Goal: Information Seeking & Learning: Learn about a topic

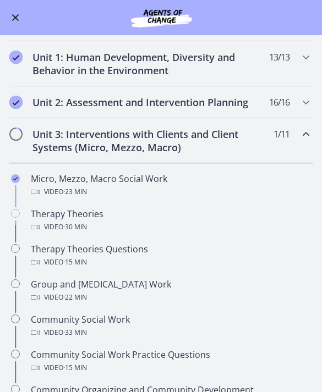
scroll to position [202, 0]
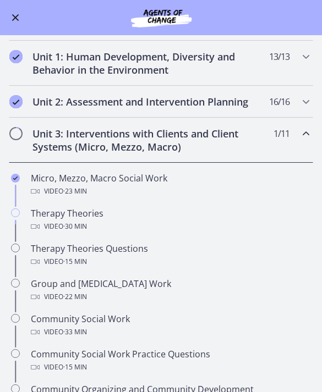
click at [75, 218] on div "Therapy Theories Video · 30 min" at bounding box center [172, 220] width 282 height 26
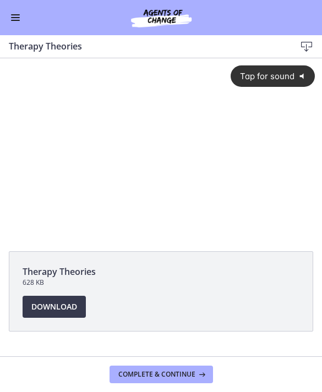
click at [234, 79] on span "Tap for sound" at bounding box center [262, 76] width 63 height 10
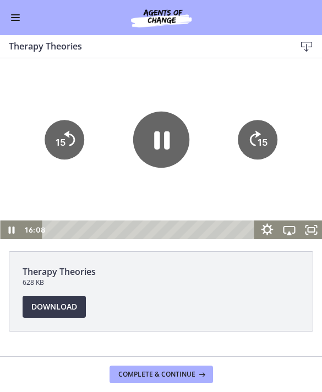
click at [262, 229] on icon "Show settings menu" at bounding box center [267, 230] width 12 height 12
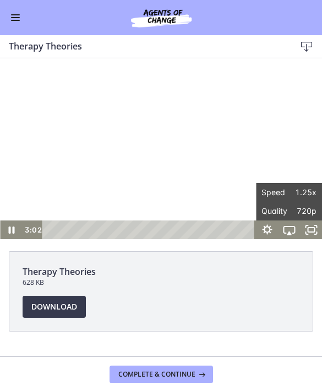
click at [60, 307] on span "Download Opens in a new window" at bounding box center [54, 306] width 46 height 13
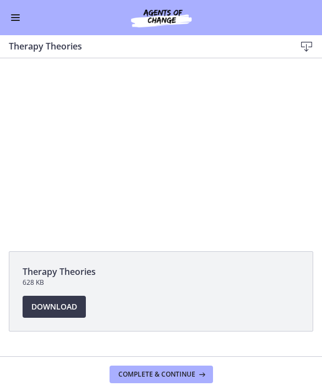
click at [145, 157] on div at bounding box center [161, 148] width 322 height 181
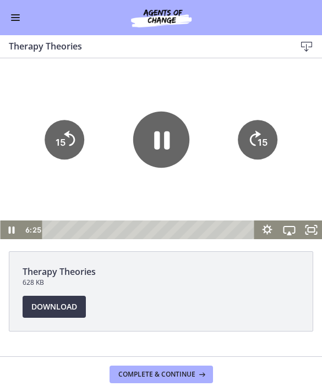
click at [163, 130] on icon "Pause" at bounding box center [160, 139] width 56 height 56
click at [163, 137] on icon "Play Video" at bounding box center [161, 139] width 14 height 20
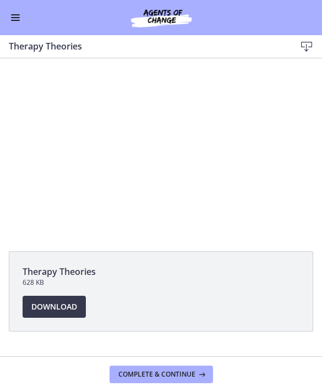
click at [167, 133] on div at bounding box center [161, 148] width 322 height 181
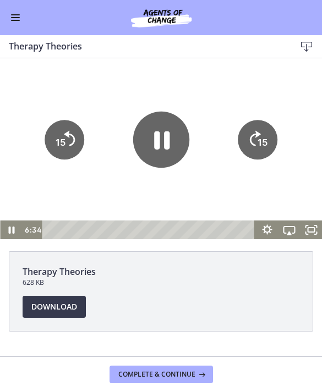
click at [170, 141] on icon "Pause" at bounding box center [160, 139] width 56 height 56
click at [176, 142] on icon "Play Video" at bounding box center [160, 139] width 56 height 56
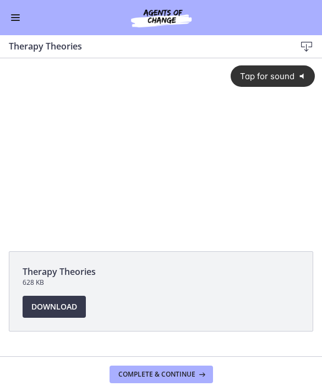
click at [151, 124] on div "Tap for sound @keyframes VOLUME_SMALL_WAVE_FLASH { 0% { opacity: 0; } 33% { opa…" at bounding box center [161, 139] width 322 height 162
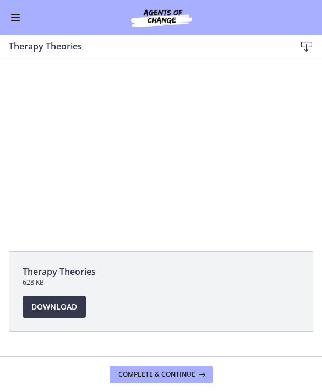
click at [176, 148] on div at bounding box center [161, 148] width 322 height 181
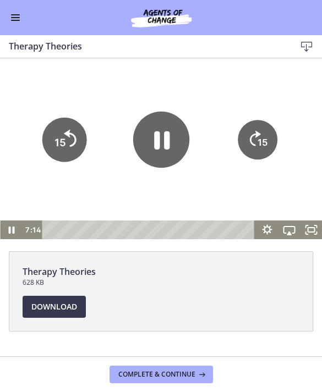
click at [75, 142] on icon "Skip back 15 seconds" at bounding box center [70, 137] width 12 height 17
click at [74, 141] on icon "Skip back 15 seconds" at bounding box center [69, 137] width 11 height 15
click at [68, 145] on icon "15" at bounding box center [65, 140] width 40 height 40
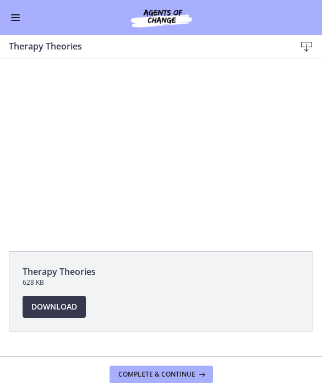
click at [263, 172] on div at bounding box center [161, 148] width 322 height 181
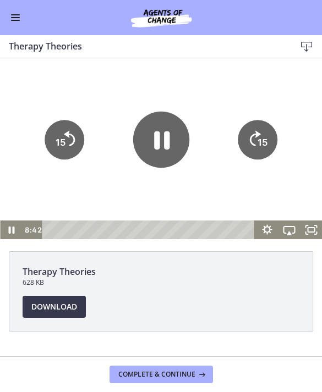
click at [258, 147] on text "15" at bounding box center [262, 141] width 10 height 11
click at [262, 141] on tspan "15" at bounding box center [262, 141] width 10 height 11
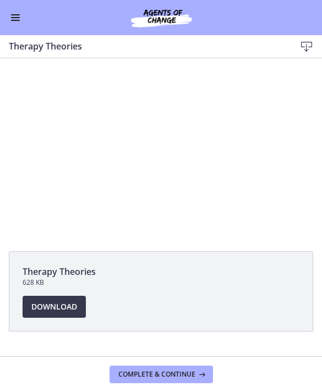
click at [210, 136] on div at bounding box center [161, 148] width 322 height 181
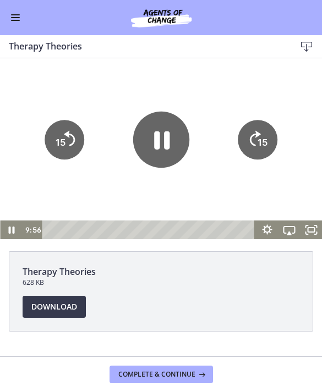
click at [261, 140] on tspan "15" at bounding box center [262, 141] width 10 height 11
click at [259, 136] on tspan "15" at bounding box center [262, 141] width 10 height 11
click at [256, 135] on icon "Skip ahead 15 seconds" at bounding box center [255, 137] width 11 height 15
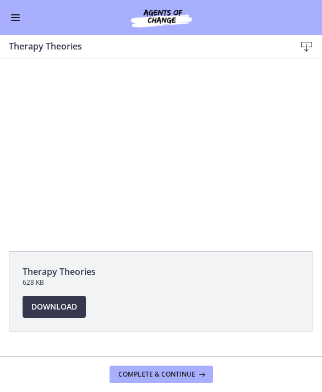
click at [246, 103] on div at bounding box center [161, 148] width 322 height 181
click at [150, 122] on div at bounding box center [161, 148] width 322 height 181
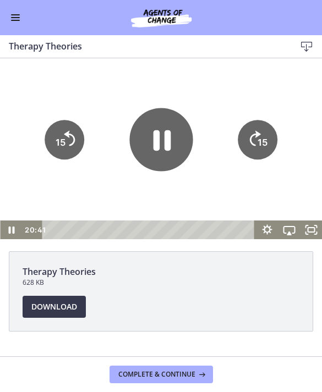
click at [164, 137] on icon "Pause" at bounding box center [162, 140] width 18 height 20
click at [152, 139] on icon "Play Video" at bounding box center [160, 139] width 63 height 63
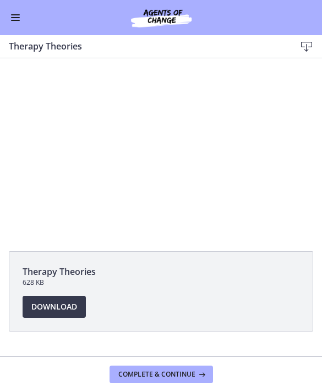
click at [145, 121] on div at bounding box center [161, 148] width 322 height 181
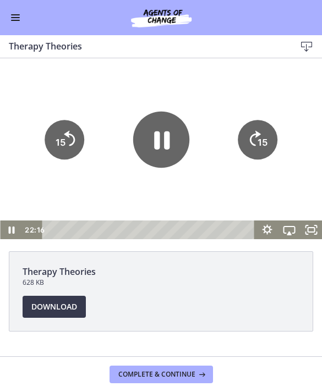
click at [75, 134] on icon "15" at bounding box center [65, 140] width 40 height 40
click at [71, 136] on icon "15" at bounding box center [65, 140] width 40 height 40
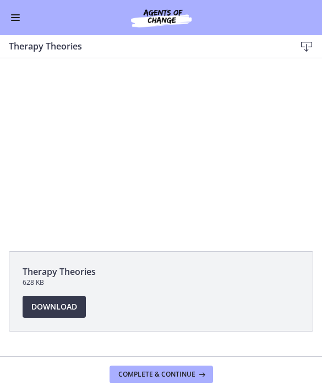
click at [154, 140] on div at bounding box center [161, 148] width 322 height 181
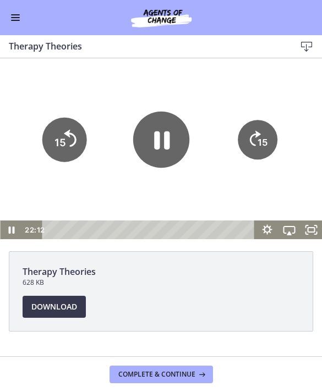
click at [68, 135] on icon "Skip back 15 seconds" at bounding box center [70, 137] width 12 height 17
click at [67, 135] on icon "15" at bounding box center [65, 140] width 40 height 40
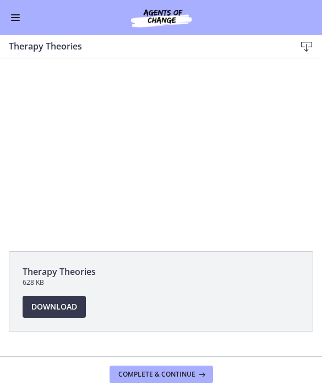
click at [60, 301] on span "Download Opens in a new window" at bounding box center [54, 306] width 46 height 13
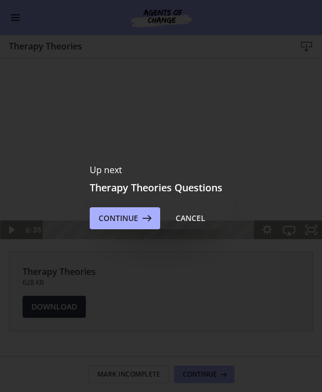
click at [128, 223] on span "Continue" at bounding box center [118, 218] width 40 height 13
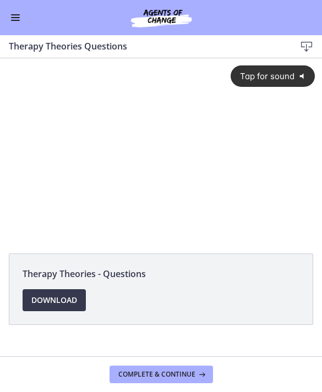
click at [294, 82] on button "Tap for sound @keyframes VOLUME_SMALL_WAVE_FLASH { 0% { opacity: 0; } 33% { opa…" at bounding box center [272, 75] width 84 height 21
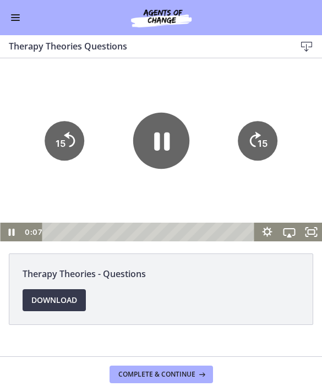
click at [166, 151] on icon "Pause" at bounding box center [160, 140] width 56 height 56
click at [231, 99] on div at bounding box center [161, 149] width 322 height 183
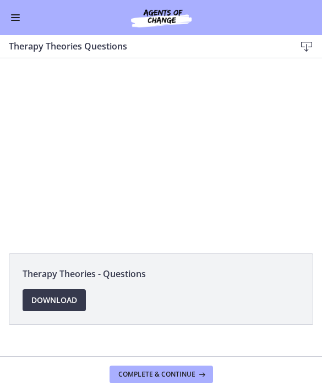
click at [65, 302] on span "Download Opens in a new window" at bounding box center [54, 300] width 46 height 13
click at [71, 209] on div at bounding box center [161, 149] width 322 height 183
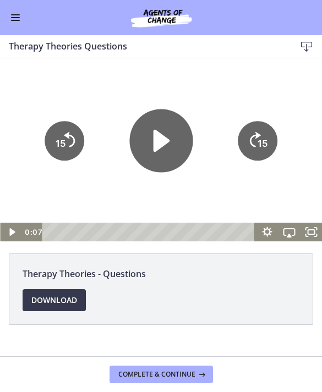
click at [154, 142] on icon "Play Video" at bounding box center [161, 140] width 16 height 23
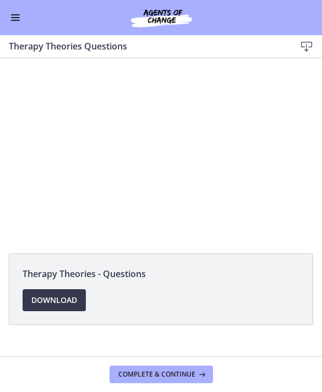
click at [107, 114] on div at bounding box center [161, 149] width 322 height 183
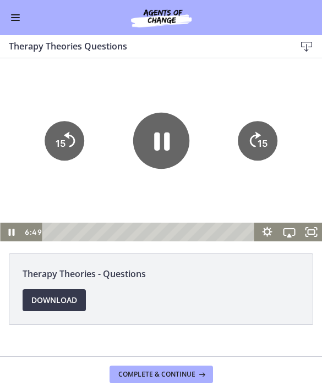
click at [160, 132] on icon "Pause" at bounding box center [160, 140] width 56 height 56
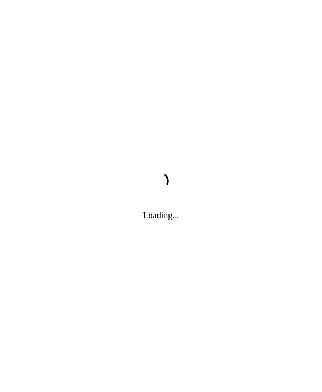
click at [168, 142] on div "Loading..." at bounding box center [161, 196] width 322 height 392
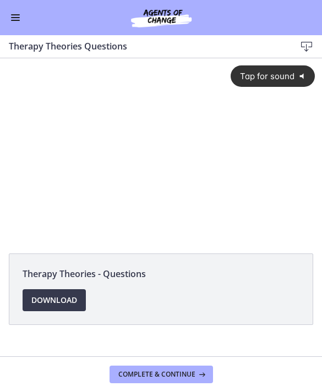
click at [278, 75] on span "Tap for sound" at bounding box center [262, 76] width 63 height 10
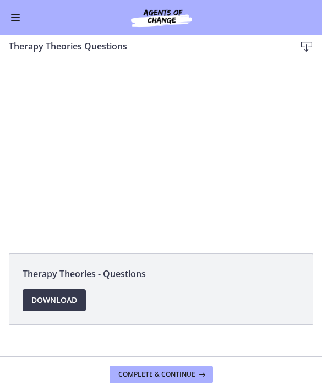
click at [125, 132] on div at bounding box center [161, 149] width 322 height 183
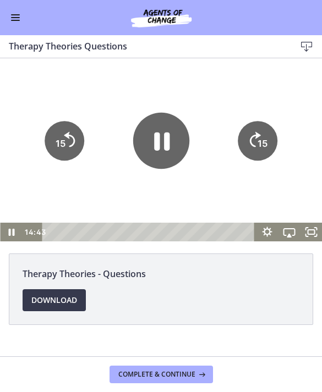
click at [72, 144] on icon "15" at bounding box center [65, 141] width 40 height 40
click at [80, 134] on icon "15" at bounding box center [65, 141] width 40 height 40
click at [79, 133] on icon "15" at bounding box center [65, 141] width 40 height 40
click at [75, 143] on icon "15" at bounding box center [65, 141] width 40 height 40
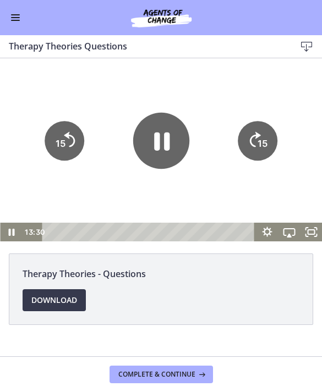
click at [75, 140] on icon "Skip back 15 seconds" at bounding box center [69, 138] width 11 height 15
click at [75, 140] on icon "15" at bounding box center [65, 141] width 40 height 40
click at [69, 141] on icon "15" at bounding box center [64, 140] width 45 height 45
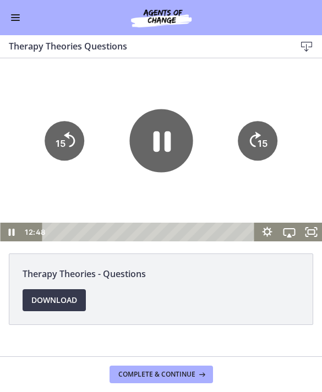
click at [153, 131] on icon "Pause" at bounding box center [160, 140] width 63 height 63
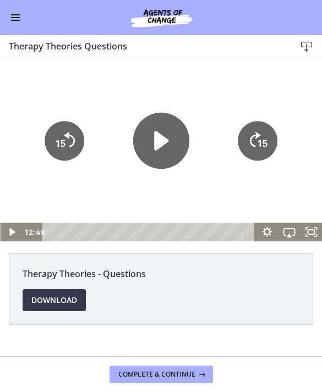
click at [122, 174] on div at bounding box center [161, 149] width 322 height 183
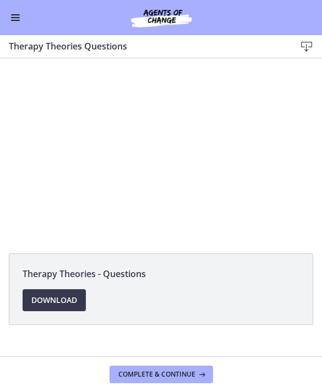
click at [173, 376] on span "Complete & continue" at bounding box center [156, 374] width 77 height 9
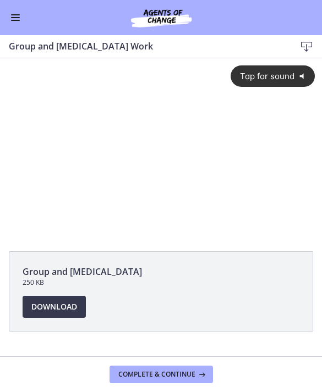
click at [287, 71] on span "Tap for sound" at bounding box center [262, 76] width 63 height 10
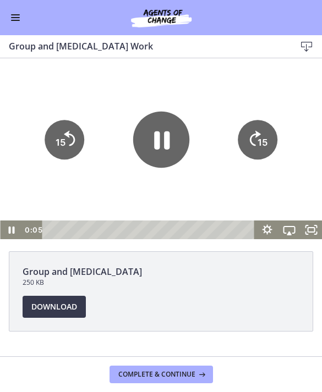
click at [10, 12] on button "Enable menu" at bounding box center [15, 17] width 13 height 13
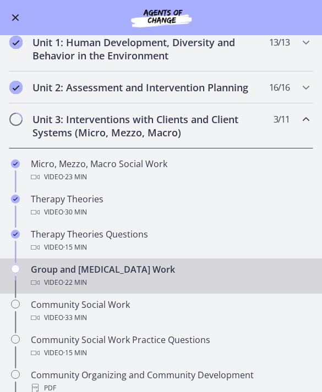
scroll to position [224, 0]
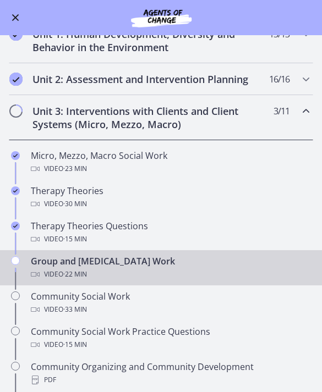
click at [12, 16] on button "Enable menu" at bounding box center [15, 17] width 13 height 13
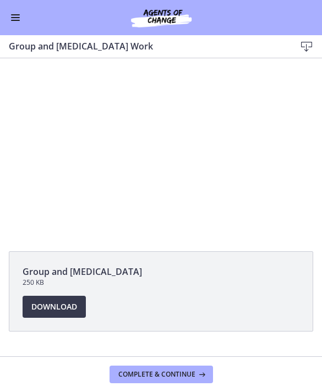
click at [124, 136] on div at bounding box center [161, 148] width 322 height 181
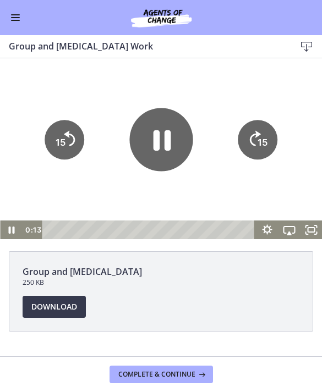
click at [143, 140] on icon "Pause" at bounding box center [160, 139] width 63 height 63
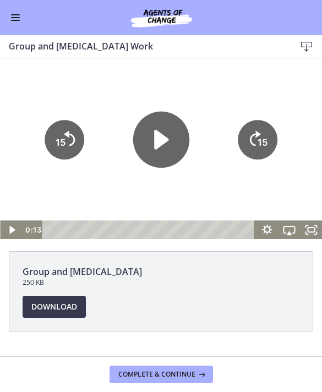
click at [59, 305] on span "Download Opens in a new window" at bounding box center [54, 306] width 46 height 13
click at [146, 135] on icon "Play Video" at bounding box center [160, 139] width 56 height 56
click at [13, 15] on button "Enable menu" at bounding box center [15, 17] width 13 height 13
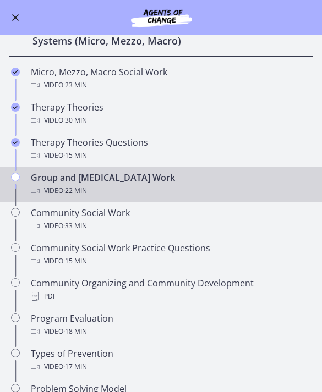
scroll to position [308, 0]
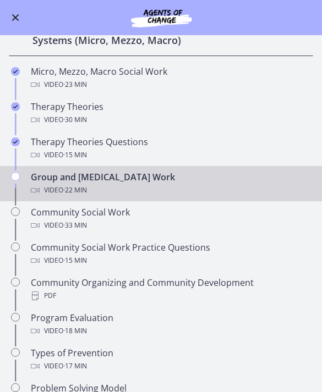
click at [277, 1] on div "Go to Dashboard" at bounding box center [161, 17] width 322 height 35
click at [15, 19] on button "Enable menu" at bounding box center [15, 17] width 13 height 13
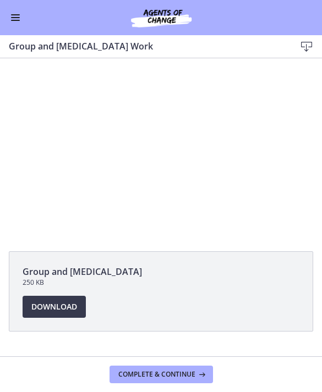
click at [159, 157] on div at bounding box center [161, 148] width 322 height 181
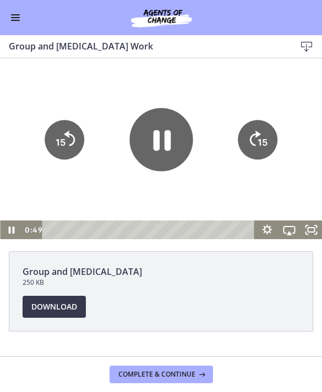
click at [158, 142] on icon "Pause" at bounding box center [162, 140] width 18 height 20
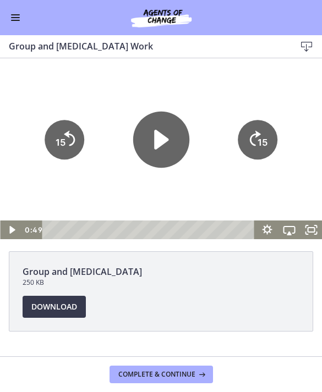
click at [158, 153] on icon "Play Video" at bounding box center [160, 139] width 56 height 56
click at [278, 192] on div at bounding box center [161, 148] width 322 height 181
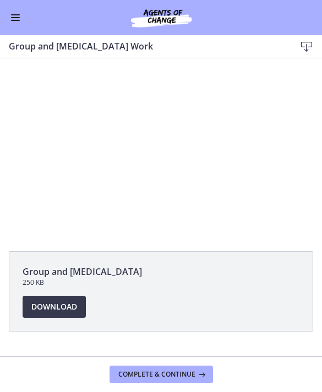
click at [188, 122] on div at bounding box center [161, 148] width 322 height 181
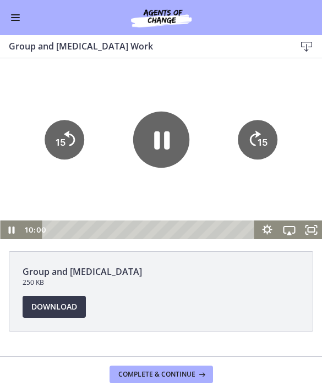
click at [251, 139] on icon "15" at bounding box center [257, 140] width 40 height 40
click at [253, 141] on icon "15" at bounding box center [257, 139] width 45 height 45
click at [253, 146] on icon "15" at bounding box center [257, 140] width 40 height 40
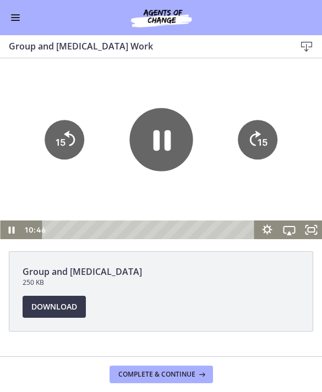
click at [166, 140] on icon "Pause" at bounding box center [162, 140] width 18 height 20
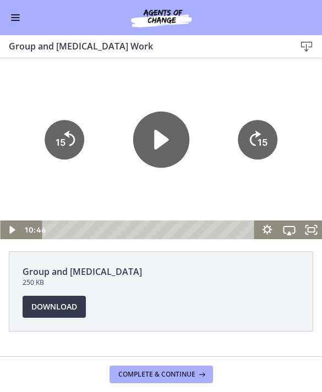
click at [166, 146] on icon "Play Video" at bounding box center [160, 139] width 56 height 56
click at [261, 142] on tspan "15" at bounding box center [262, 141] width 10 height 11
click at [262, 142] on tspan "15" at bounding box center [262, 141] width 10 height 11
click at [255, 141] on icon "15" at bounding box center [257, 140] width 40 height 40
click at [260, 141] on tspan "15" at bounding box center [263, 142] width 12 height 12
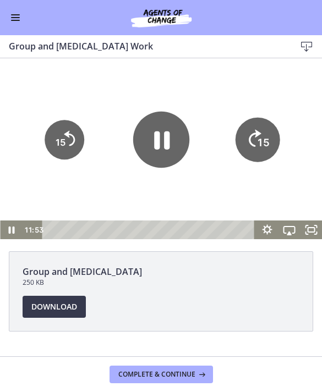
click at [263, 136] on text "15" at bounding box center [263, 142] width 12 height 12
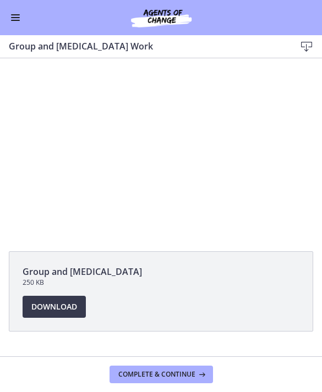
click at [197, 157] on div at bounding box center [161, 148] width 322 height 181
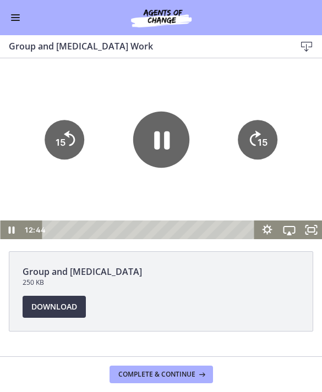
click at [166, 131] on icon "Pause" at bounding box center [161, 140] width 15 height 18
click at [159, 141] on icon "Play Video" at bounding box center [161, 139] width 14 height 20
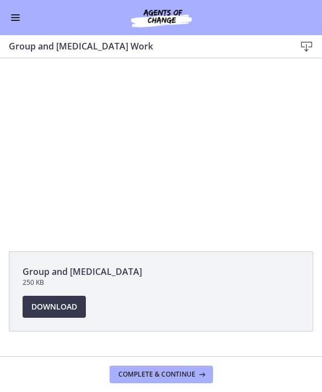
click at [160, 149] on div at bounding box center [161, 148] width 322 height 181
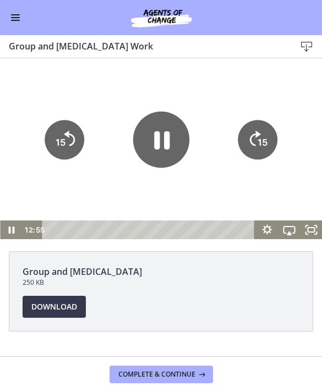
click at [167, 145] on icon "Pause" at bounding box center [161, 140] width 15 height 18
click at [167, 137] on icon "Play Video" at bounding box center [161, 139] width 14 height 20
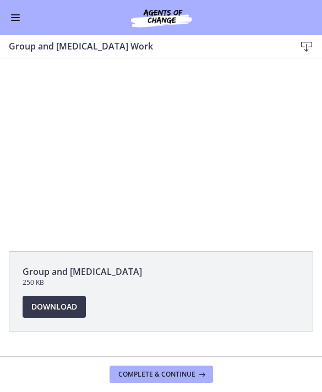
click at [151, 138] on div at bounding box center [161, 148] width 322 height 181
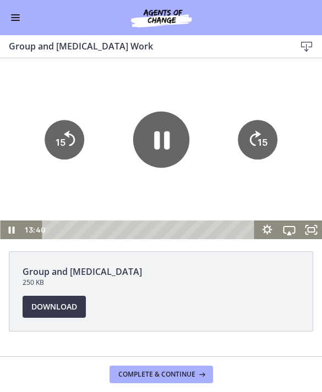
click at [151, 137] on icon "Pause" at bounding box center [160, 139] width 56 height 56
click at [160, 153] on icon "Play Video" at bounding box center [160, 139] width 56 height 56
click at [258, 141] on text "15" at bounding box center [262, 141] width 10 height 11
click at [258, 142] on tspan "15" at bounding box center [263, 142] width 12 height 12
click at [259, 143] on tspan "15" at bounding box center [263, 142] width 12 height 12
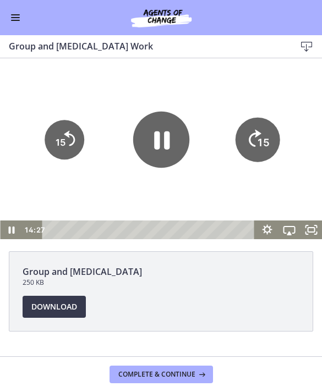
click at [263, 141] on tspan "15" at bounding box center [263, 142] width 12 height 12
click at [261, 142] on tspan "15" at bounding box center [262, 141] width 10 height 11
click at [260, 142] on icon "15" at bounding box center [257, 140] width 40 height 40
click at [261, 142] on icon "15" at bounding box center [257, 140] width 40 height 40
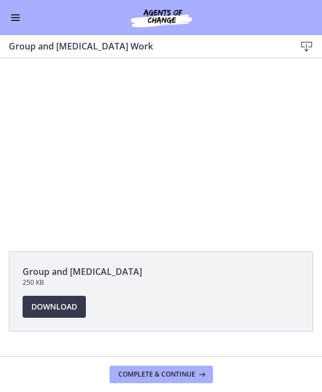
click at [264, 100] on div at bounding box center [161, 148] width 322 height 181
click at [275, 129] on div at bounding box center [161, 148] width 322 height 181
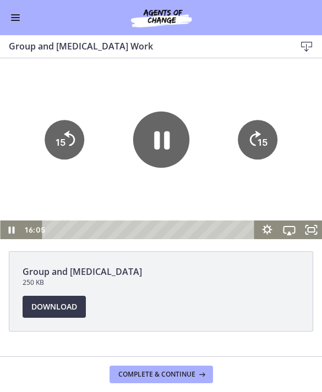
click at [253, 140] on icon "15" at bounding box center [257, 140] width 40 height 40
click at [261, 136] on text "15" at bounding box center [263, 142] width 12 height 12
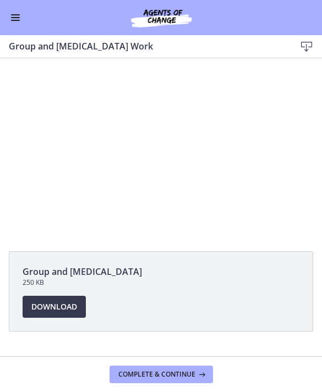
click at [269, 161] on div at bounding box center [161, 148] width 322 height 181
click at [259, 125] on div at bounding box center [161, 148] width 322 height 181
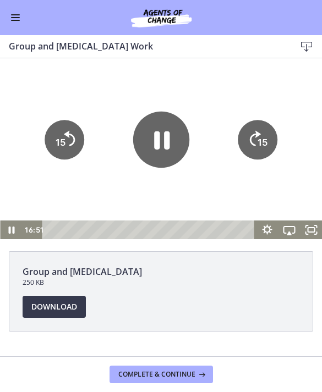
click at [264, 136] on text "15" at bounding box center [262, 141] width 10 height 11
click at [263, 136] on icon "15" at bounding box center [257, 140] width 40 height 40
click at [256, 136] on icon "Skip ahead 15 seconds" at bounding box center [254, 137] width 12 height 17
click at [258, 135] on icon "15" at bounding box center [257, 140] width 40 height 40
click at [259, 139] on tspan "15" at bounding box center [262, 141] width 10 height 11
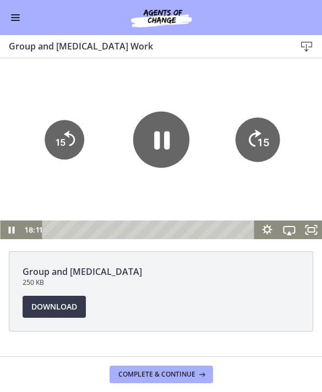
click at [258, 136] on text "15" at bounding box center [263, 142] width 12 height 12
click at [258, 136] on icon "Skip ahead 15 seconds" at bounding box center [255, 137] width 11 height 15
click at [169, 374] on span "Complete & continue" at bounding box center [156, 374] width 77 height 9
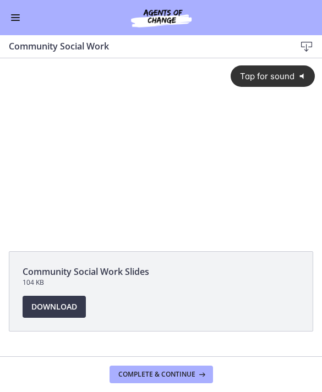
click at [185, 158] on div "Tap for sound @keyframes VOLUME_SMALL_WAVE_FLASH { 0% { opacity: 0; } 33% { opa…" at bounding box center [161, 139] width 322 height 162
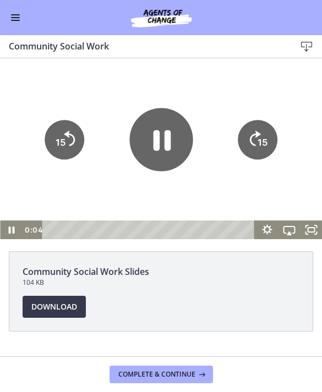
click at [150, 142] on icon "Pause" at bounding box center [160, 139] width 63 height 63
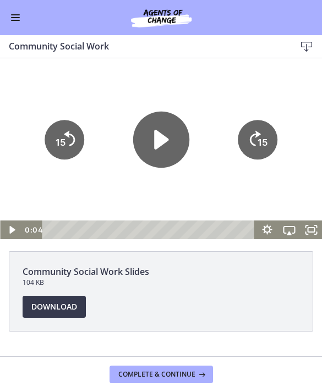
click at [12, 19] on button "Enable menu" at bounding box center [15, 17] width 13 height 13
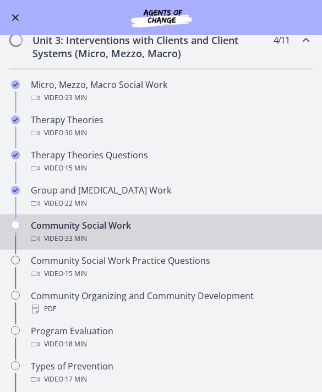
scroll to position [294, 0]
